Goal: Task Accomplishment & Management: Use online tool/utility

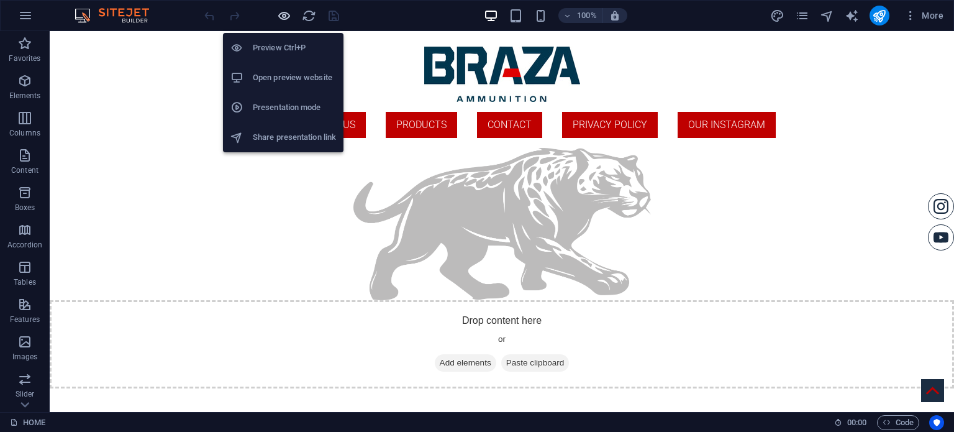
click at [283, 12] on icon "button" at bounding box center [284, 16] width 14 height 14
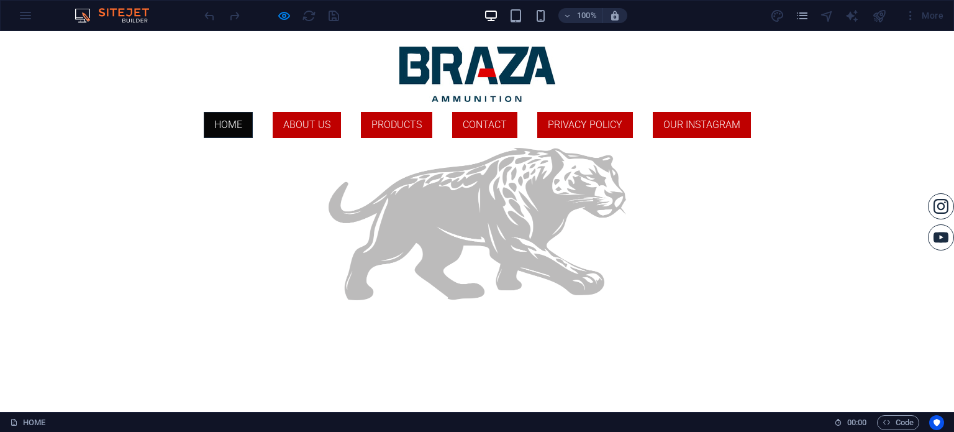
click at [408, 139] on div "HOME ABOUT US PRODUCTS ContaCT Privacy Policy Our instagram" at bounding box center [477, 125] width 954 height 46
click at [402, 134] on link "PRODUCTS" at bounding box center [396, 125] width 71 height 26
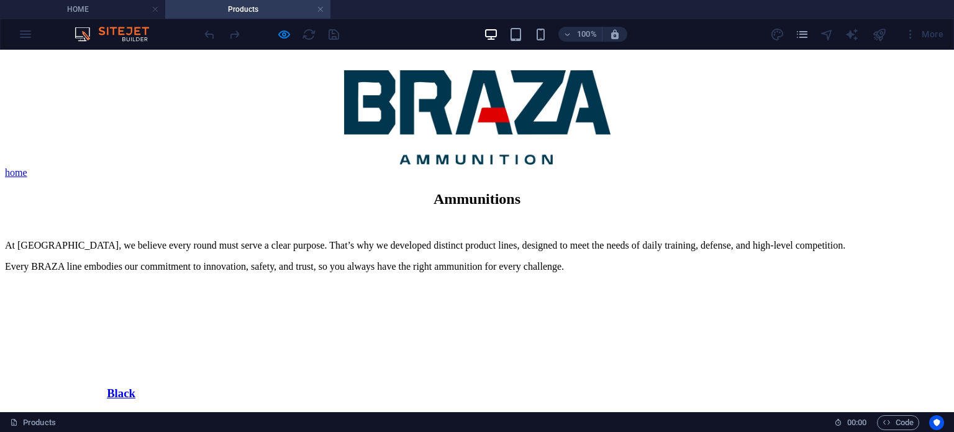
drag, startPoint x: 226, startPoint y: 284, endPoint x: 176, endPoint y: 237, distance: 67.7
click at [176, 237] on div "Ammunitions At [GEOGRAPHIC_DATA], we believe every round must serve a clear pur…" at bounding box center [477, 231] width 944 height 81
drag, startPoint x: 180, startPoint y: 229, endPoint x: 338, endPoint y: 263, distance: 161.9
click at [338, 263] on div "At [GEOGRAPHIC_DATA], we believe every round must serve a clear purpose. That’s…" at bounding box center [477, 256] width 944 height 32
click at [299, 240] on div "At [GEOGRAPHIC_DATA], we believe every round must serve a clear purpose. That’s…" at bounding box center [477, 256] width 944 height 32
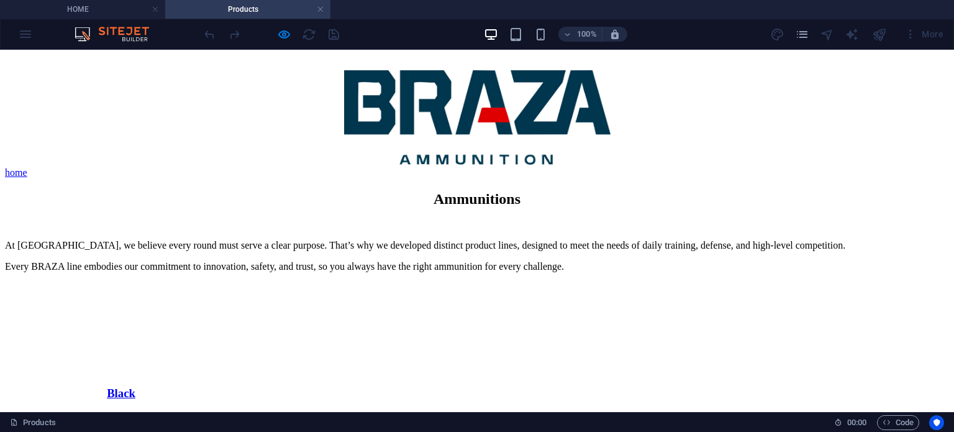
click at [299, 240] on div "At [GEOGRAPHIC_DATA], we believe every round must serve a clear purpose. That’s…" at bounding box center [477, 256] width 944 height 32
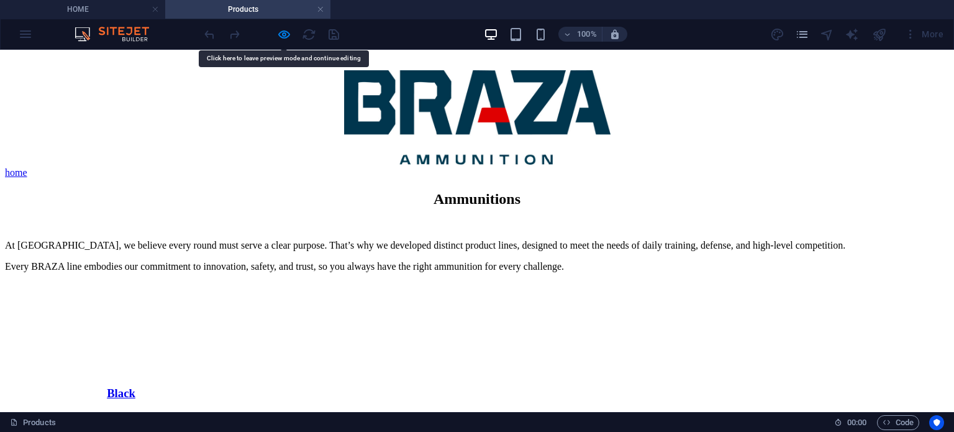
click at [186, 240] on div "At [GEOGRAPHIC_DATA], we believe every round must serve a clear purpose. That’s…" at bounding box center [477, 256] width 944 height 32
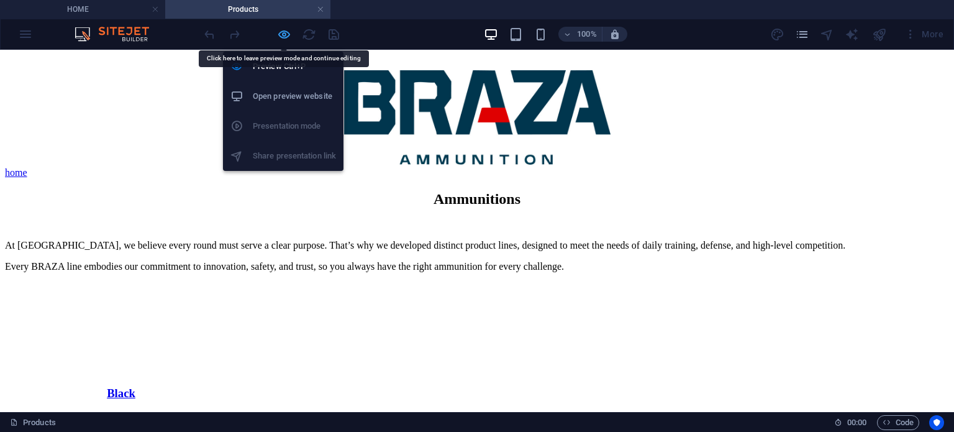
click at [284, 33] on icon "button" at bounding box center [284, 34] width 14 height 14
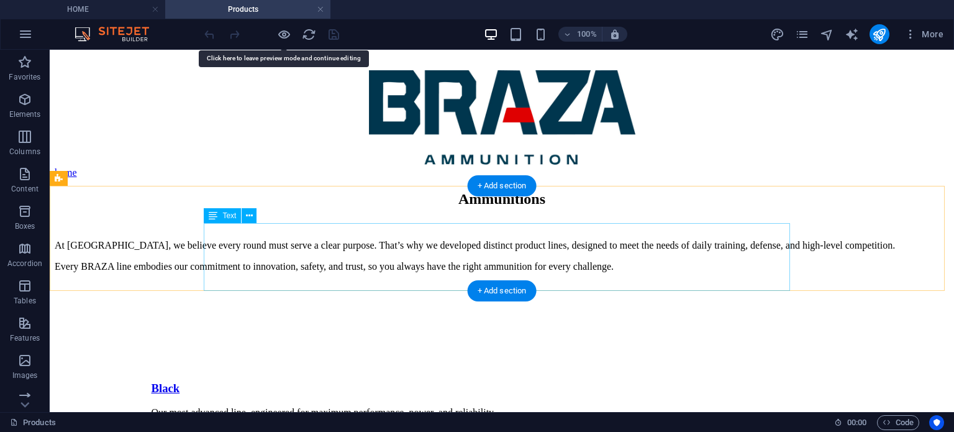
click at [226, 253] on div "At [GEOGRAPHIC_DATA], we believe every round must serve a clear purpose. That’s…" at bounding box center [502, 256] width 895 height 32
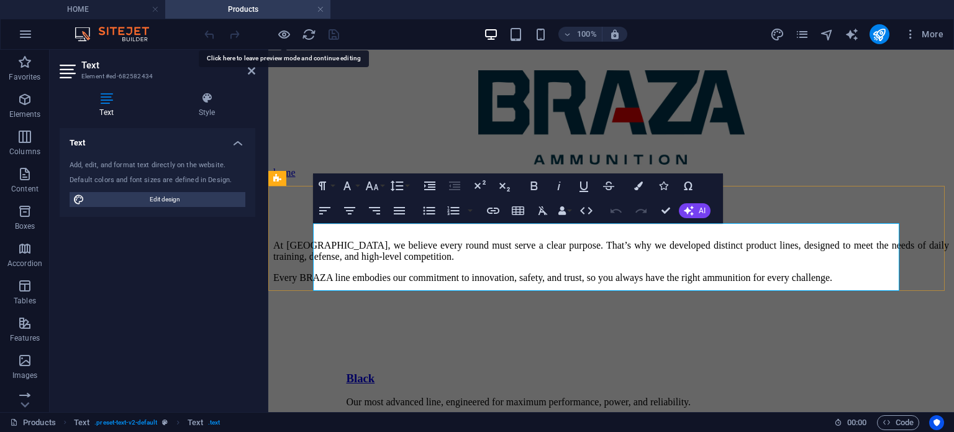
click at [430, 272] on p "Every BRAZA line embodies our commitment to innovation, safety, and trust, so y…" at bounding box center [611, 277] width 676 height 11
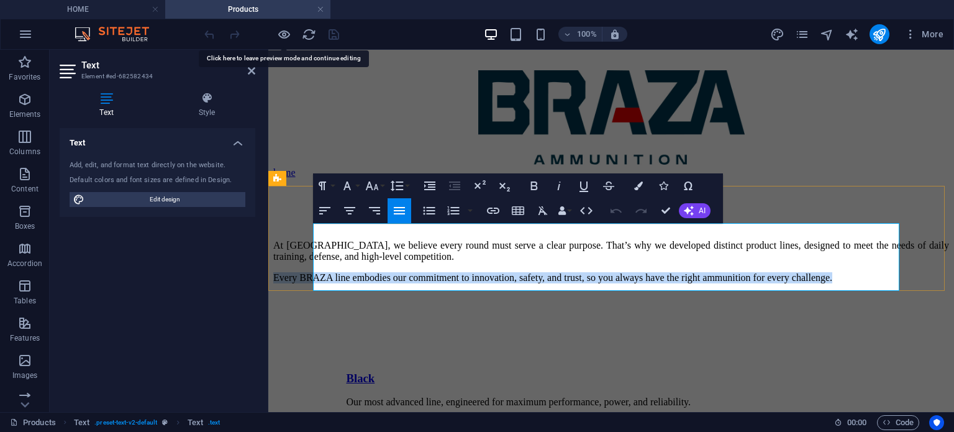
click at [430, 272] on p "Every BRAZA line embodies our commitment to innovation, safety, and trust, so y…" at bounding box center [611, 277] width 676 height 11
click at [426, 272] on p "Every BRAZA line embodies our commitment to innovation, safety, and trust, so y…" at bounding box center [611, 277] width 676 height 11
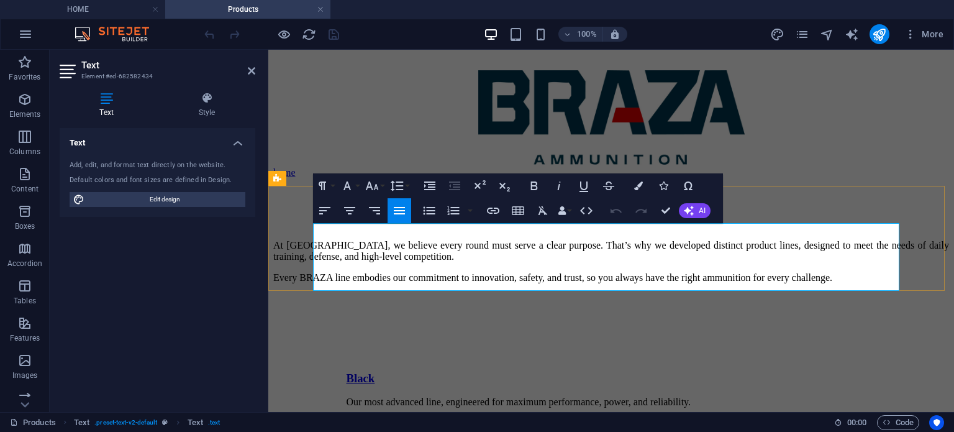
click at [408, 279] on p "Every BRAZA line embodies our commitment to innovation, safety, and trust, so y…" at bounding box center [611, 277] width 676 height 11
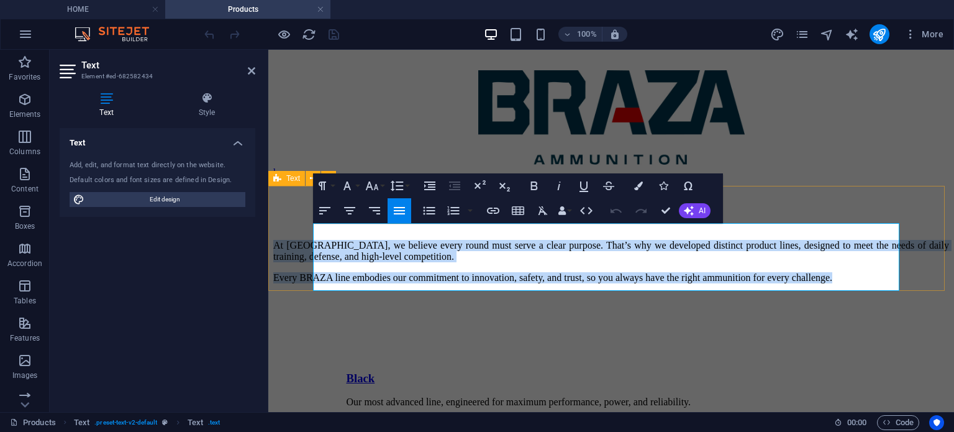
drag, startPoint x: 395, startPoint y: 279, endPoint x: 301, endPoint y: 215, distance: 114.1
click at [301, 215] on div "Ammunitions At [GEOGRAPHIC_DATA], we believe every round must serve a clear pur…" at bounding box center [611, 237] width 676 height 93
copy div "At [GEOGRAPHIC_DATA], we believe every round must serve a clear purpose. That’s…"
drag, startPoint x: 669, startPoint y: 207, endPoint x: 169, endPoint y: 13, distance: 536.4
